Goal: Task Accomplishment & Management: Use online tool/utility

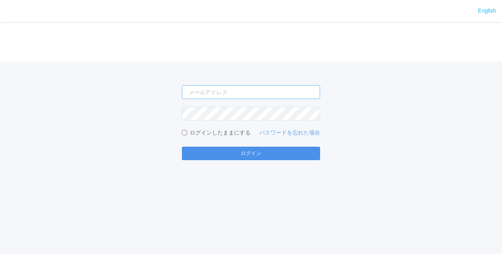
type input "[PERSON_NAME][EMAIL_ADDRESS][DOMAIN_NAME]"
click at [243, 154] on button "ログイン" at bounding box center [251, 153] width 138 height 13
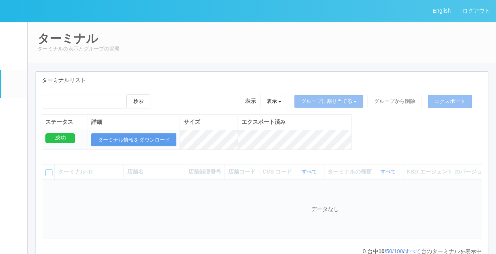
click at [5, 36] on link "イベントログ" at bounding box center [14, 34] width 26 height 24
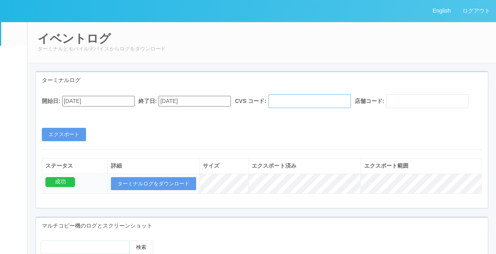
click at [301, 99] on input "text" at bounding box center [309, 101] width 82 height 14
paste input "115110"
type input "115110"
click at [221, 112] on div "開始日: [DATE] 終了日: [DATE] CVS コード: 115110 店舗コード:" at bounding box center [262, 103] width 440 height 18
click at [134, 97] on input "[DATE]" at bounding box center [98, 101] width 72 height 11
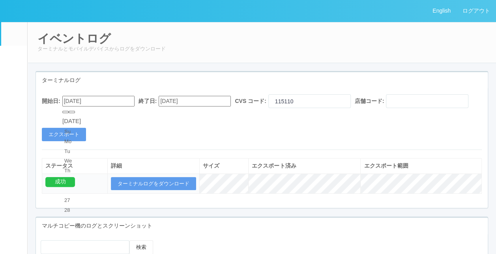
type input "[DATE]"
click at [65, 141] on button "エクスポート" at bounding box center [64, 134] width 44 height 13
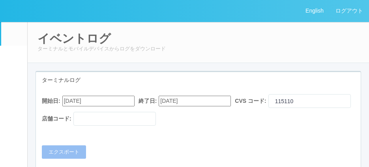
click at [137, 157] on div "開始日: [DATE] 終了日: [DATE] CVS コード: 115110 店舗コード: エクスポート ステータス 詳細 サイズ エクスポート済み エクス…" at bounding box center [198, 154] width 324 height 132
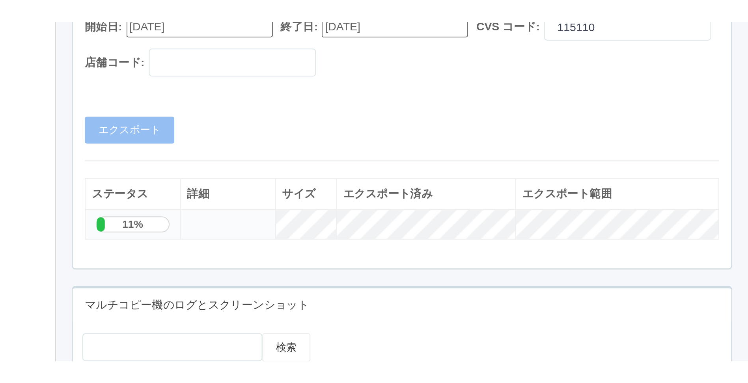
scroll to position [118, 0]
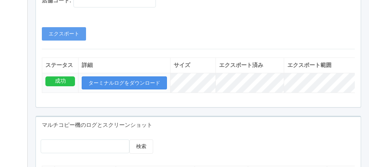
click at [142, 84] on button "ターミナルログをダウンロード" at bounding box center [124, 82] width 85 height 13
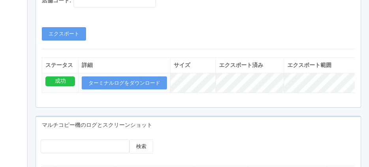
click at [145, 32] on div "開始日: [DATE] 終了日: [DATE] CVS コード: 115110 店舗コード: エクスポート" at bounding box center [198, 8] width 324 height 65
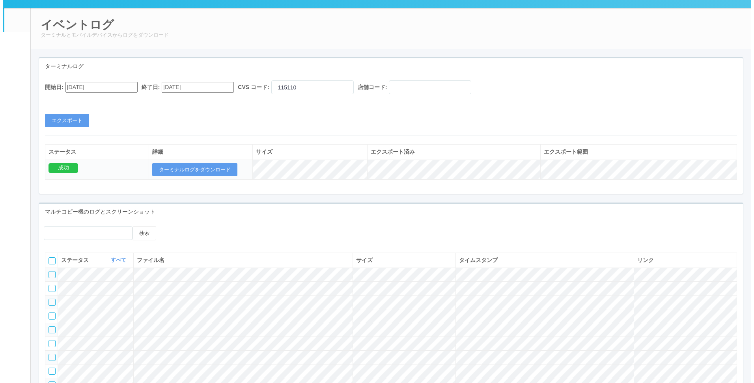
scroll to position [0, 0]
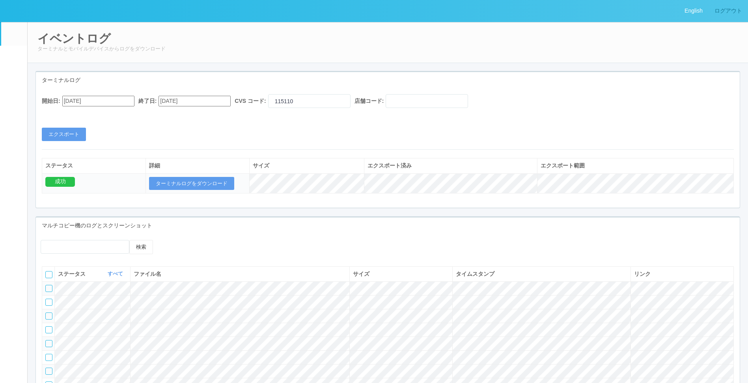
click at [501, 20] on link "ログアウト" at bounding box center [727, 11] width 39 height 22
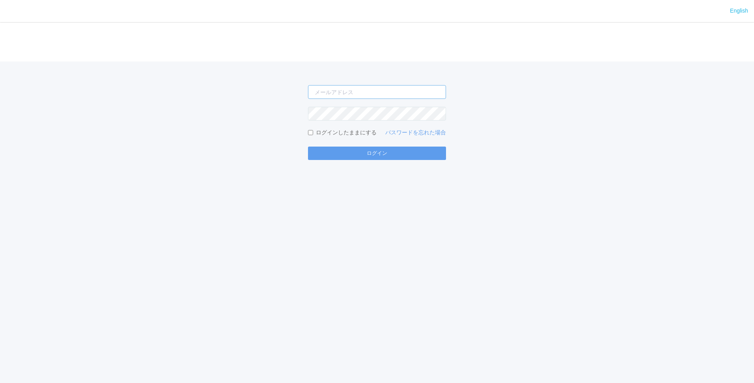
type input "[PERSON_NAME][EMAIL_ADDRESS][DOMAIN_NAME]"
drag, startPoint x: 264, startPoint y: 279, endPoint x: 86, endPoint y: 265, distance: 178.7
click at [260, 254] on div "English ログイン [PERSON_NAME][EMAIL_ADDRESS][DOMAIN_NAME] ログインしたままにする パスワードを忘れた場合 …" at bounding box center [377, 191] width 754 height 383
click at [232, 226] on div "English ログイン [PERSON_NAME][EMAIL_ADDRESS][DOMAIN_NAME] ログインしたままにする パスワードを忘れた場合 …" at bounding box center [377, 191] width 754 height 383
click at [152, 169] on div "English ログイン [PERSON_NAME][EMAIL_ADDRESS][DOMAIN_NAME] ログインしたままにする パスワードを忘れた場合 …" at bounding box center [377, 191] width 754 height 383
